Goal: Transaction & Acquisition: Purchase product/service

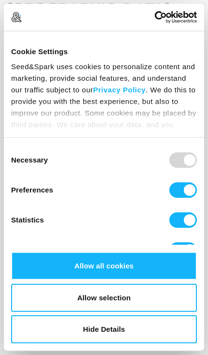
scroll to position [228, 0]
click at [142, 280] on button "Allow all cookies" at bounding box center [104, 266] width 186 height 28
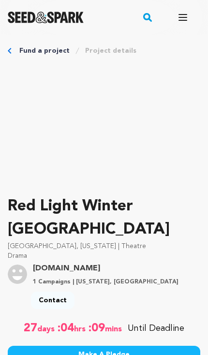
scroll to position [0, 0]
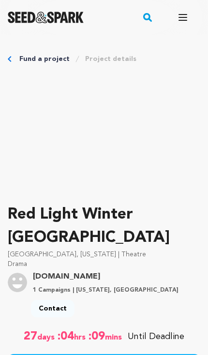
click at [12, 61] on div "Fund a project Project details" at bounding box center [104, 59] width 193 height 10
click at [20, 63] on link "Fund a project" at bounding box center [44, 59] width 50 height 10
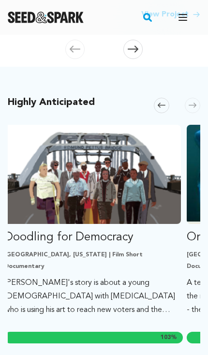
scroll to position [0, 730]
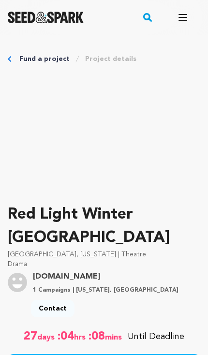
click at [10, 58] on icon "Breadcrumb" at bounding box center [9, 59] width 3 height 6
click at [10, 57] on icon "Breadcrumb" at bounding box center [9, 59] width 3 height 6
click at [17, 59] on div "Fund a project Project details" at bounding box center [104, 59] width 193 height 10
click at [15, 59] on div "Fund a project Project details" at bounding box center [104, 59] width 193 height 10
click at [12, 63] on div "Fund a project Project details" at bounding box center [104, 59] width 193 height 10
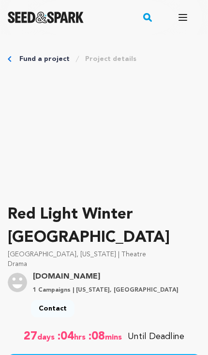
click at [20, 59] on link "Fund a project" at bounding box center [44, 59] width 50 height 10
click at [13, 63] on div "Fund a project Project details" at bounding box center [104, 59] width 193 height 10
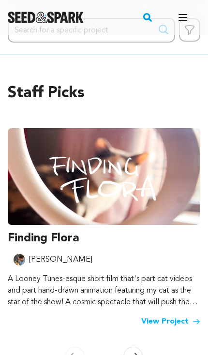
scroll to position [38, 0]
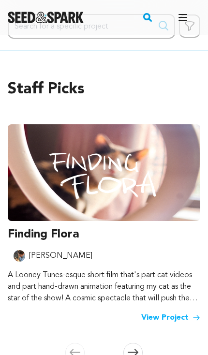
click at [168, 320] on link "View Project" at bounding box center [170, 318] width 59 height 12
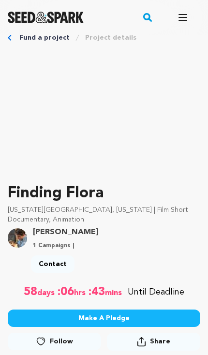
scroll to position [22, 0]
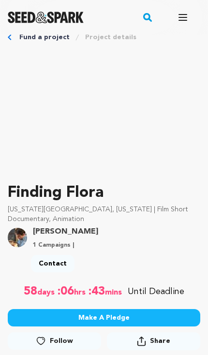
click at [15, 39] on div "Fund a project Project details" at bounding box center [104, 37] width 193 height 10
click at [15, 40] on div "Fund a project Project details" at bounding box center [104, 37] width 193 height 10
click at [13, 40] on div "Fund a project Project details" at bounding box center [104, 37] width 193 height 10
click at [12, 36] on div "Fund a project Project details" at bounding box center [104, 37] width 193 height 10
